Goal: Task Accomplishment & Management: Manage account settings

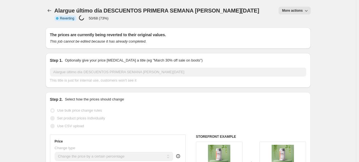
select select "percentage"
select select "no_change"
select select "collection"
select select "not_equal"
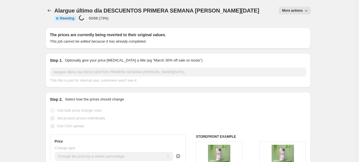
select select "not_equal"
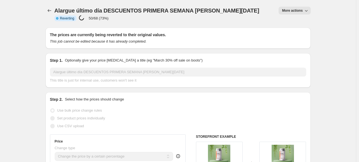
select select "not_equal"
